Goal: Task Accomplishment & Management: Use online tool/utility

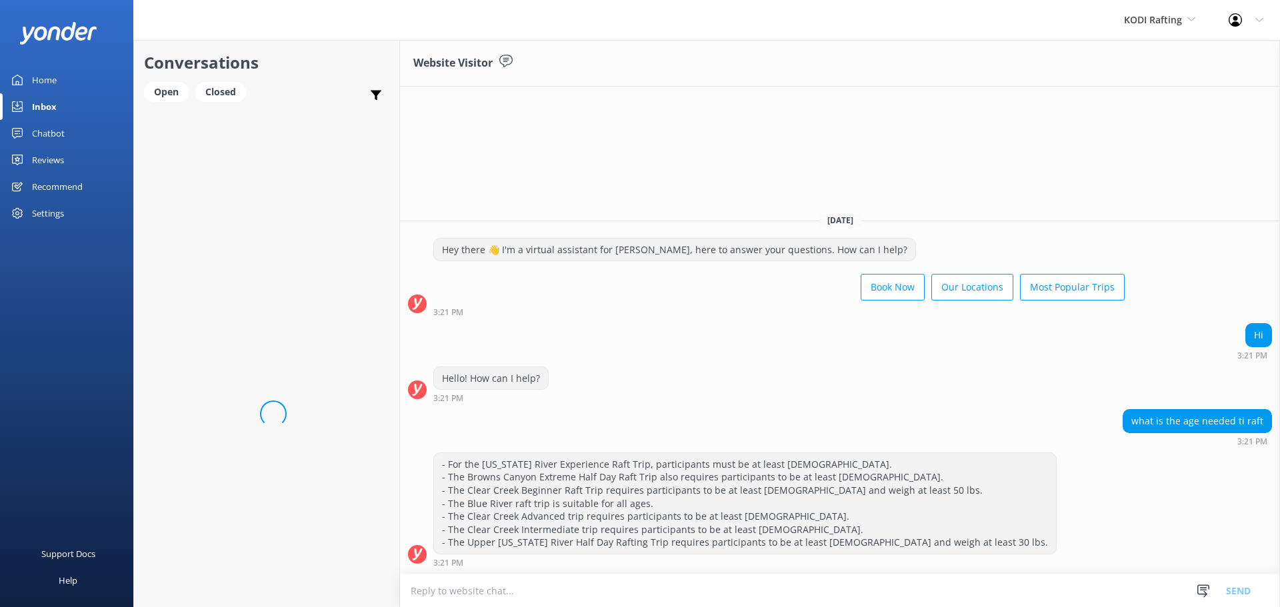
click at [44, 135] on div "Chatbot" at bounding box center [48, 133] width 33 height 27
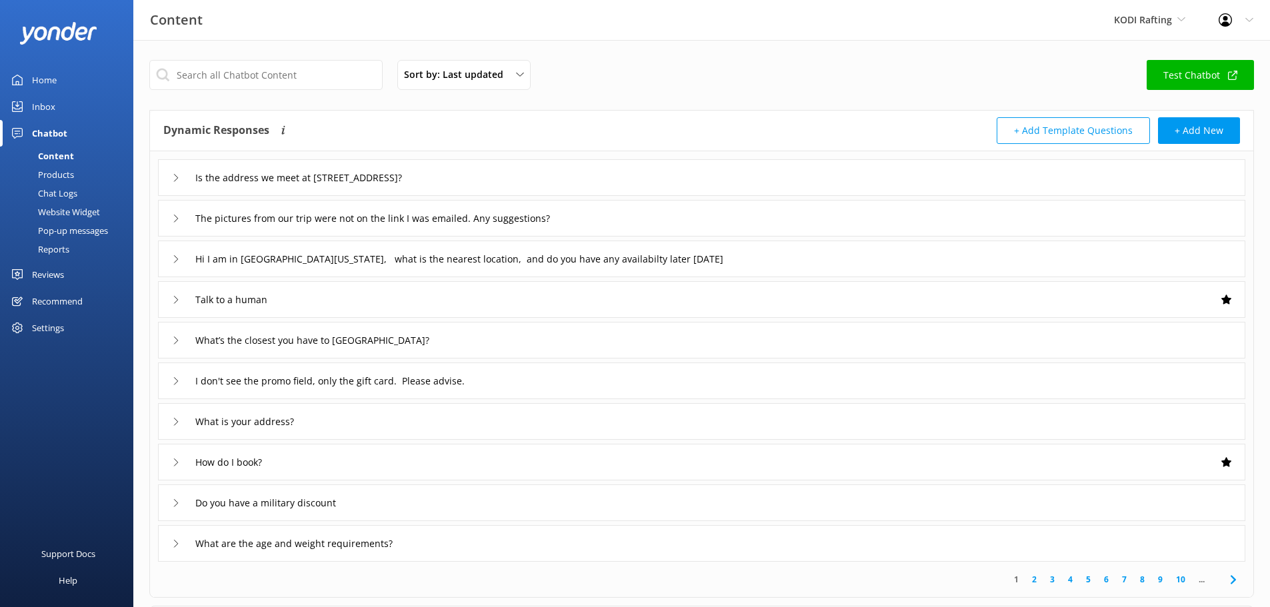
click at [49, 190] on div "Chat Logs" at bounding box center [42, 193] width 69 height 19
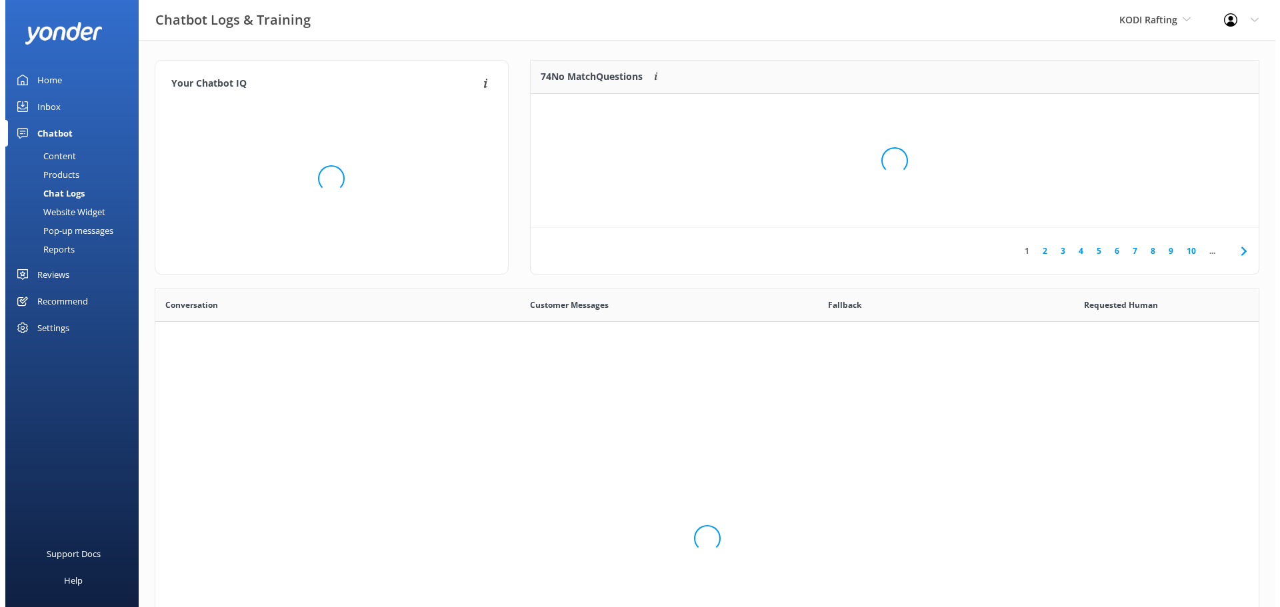
scroll to position [457, 1093]
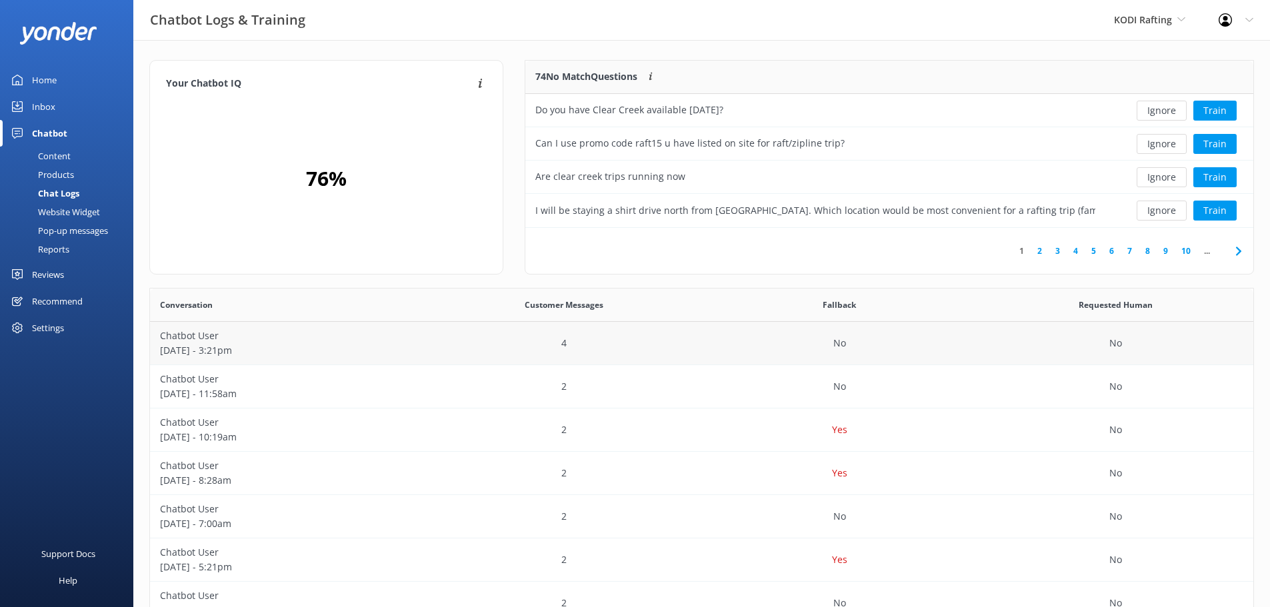
click at [238, 354] on p "[DATE] - 3:21pm" at bounding box center [288, 350] width 256 height 15
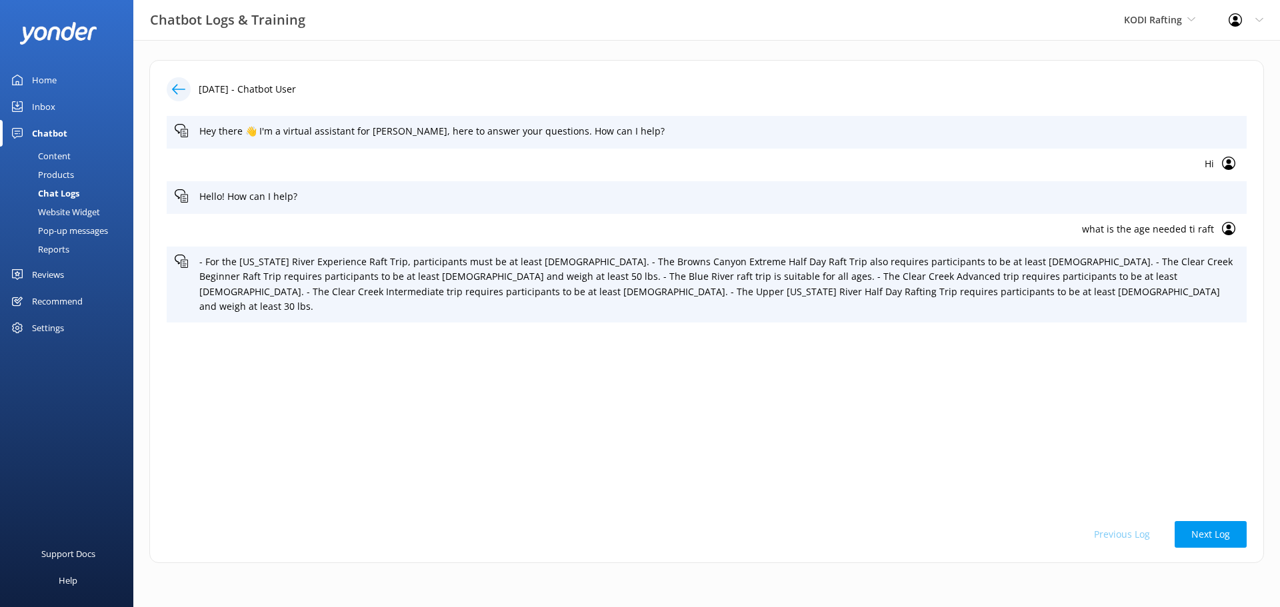
click at [1018, 344] on div "Hey there 👋 I'm a virtual assistant for [PERSON_NAME], here to answer your ques…" at bounding box center [707, 311] width 1080 height 391
